Goal: Task Accomplishment & Management: Complete application form

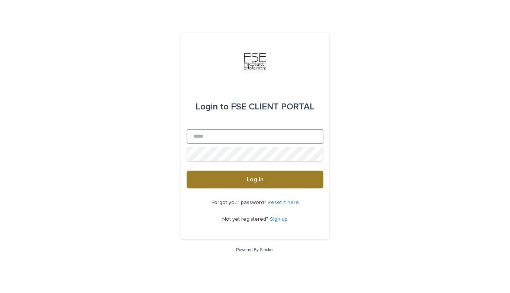
type input "**********"
click at [264, 179] on button "Log in" at bounding box center [254, 180] width 137 height 18
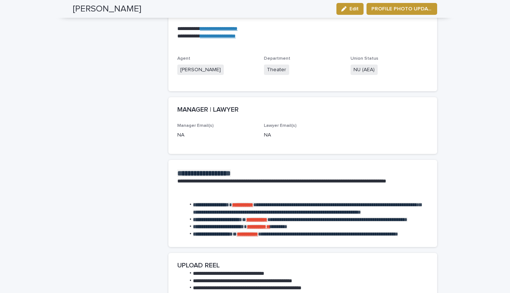
scroll to position [763, 0]
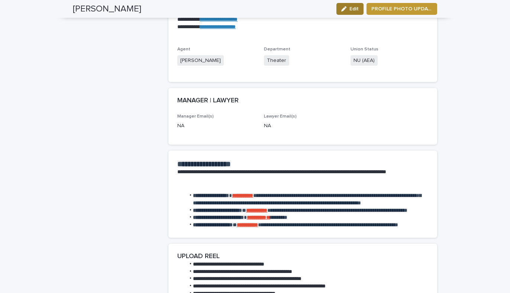
click at [349, 8] on div "button" at bounding box center [345, 8] width 8 height 5
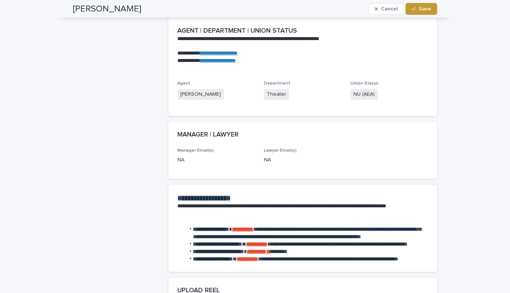
click at [183, 159] on p "NA" at bounding box center [216, 160] width 78 height 8
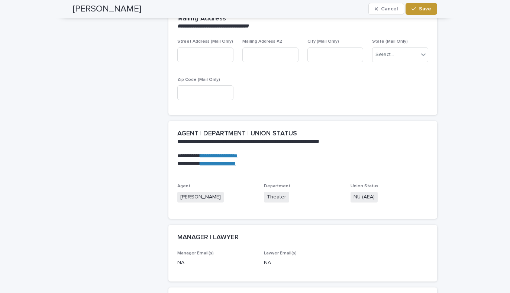
scroll to position [672, 0]
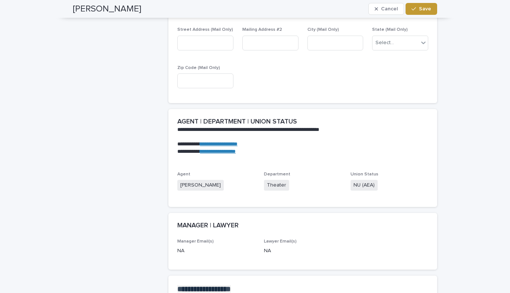
click at [183, 251] on p "NA" at bounding box center [216, 251] width 78 height 8
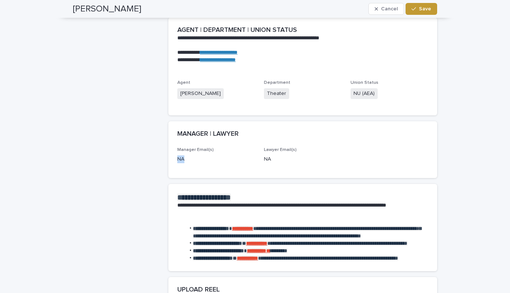
scroll to position [798, 0]
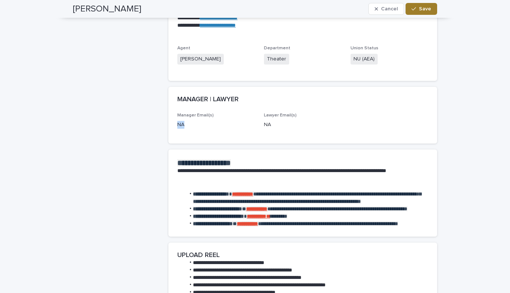
click at [423, 7] on span "Save" at bounding box center [425, 8] width 12 height 5
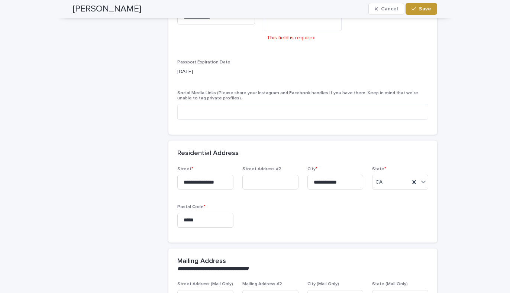
scroll to position [435, 0]
